Goal: Contribute content

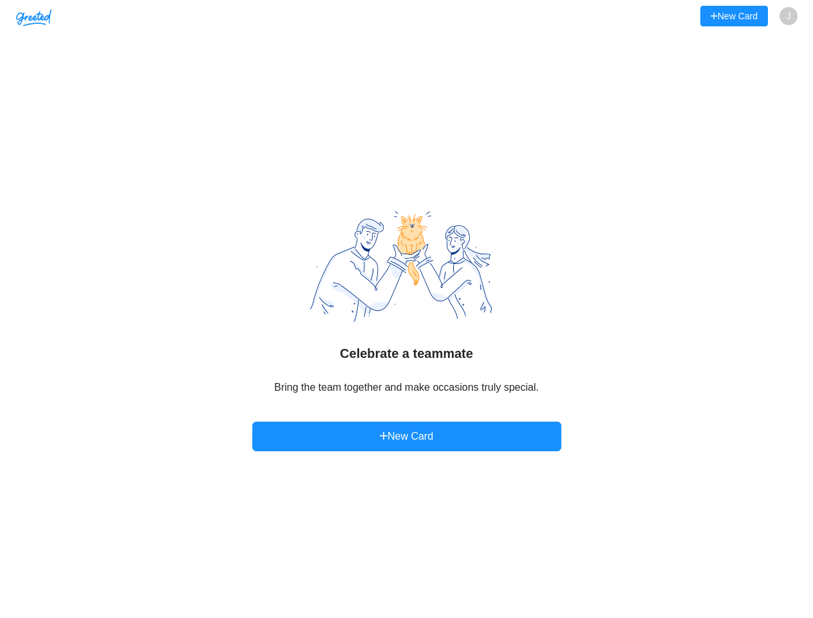
click at [406, 309] on img at bounding box center [406, 267] width 193 height 113
click at [33, 17] on img "button" at bounding box center [33, 17] width 35 height 17
click at [734, 16] on button "New Card" at bounding box center [735, 16] width 68 height 21
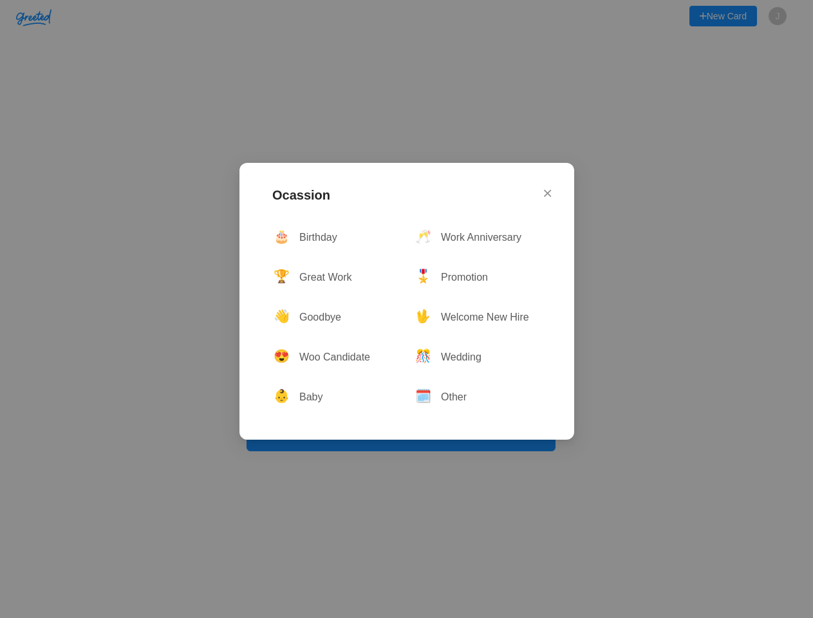
click at [789, 17] on div "Ocassion 🎂 Birthday 🥂 Work Anniversary 🏆 Great Work 🎖 Promotion 👋 Goodbye 🖖 Wel…" at bounding box center [406, 309] width 813 height 618
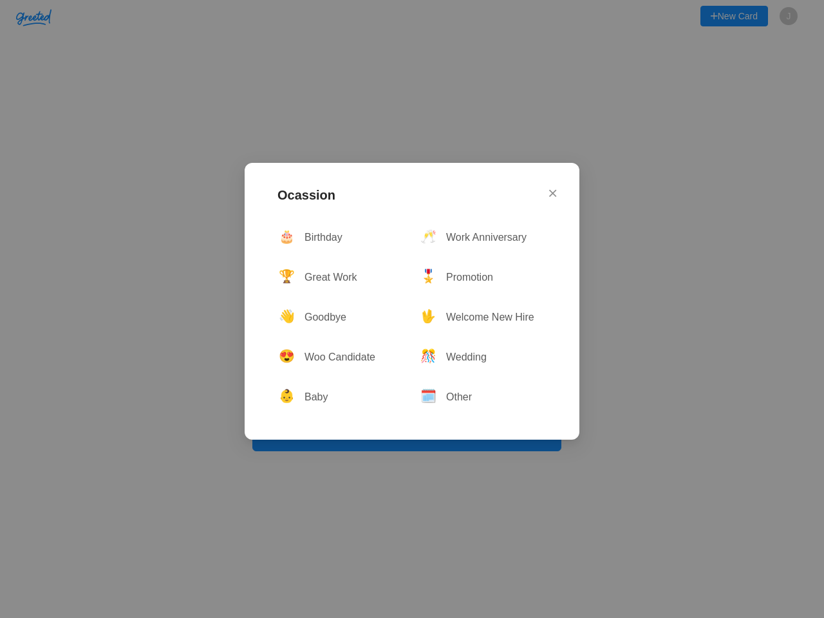
click at [407, 437] on div "Ocassion 🎂 Birthday 🥂 Work Anniversary 🏆 Great Work 🎖 Promotion 👋 Goodbye 🖖 Wel…" at bounding box center [412, 309] width 824 height 618
